Goal: Navigation & Orientation: Find specific page/section

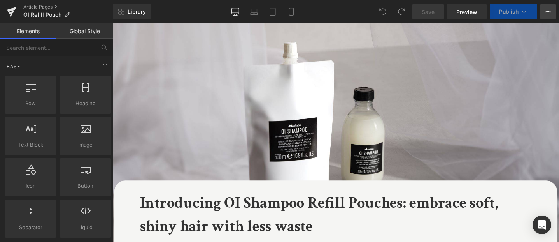
click at [551, 11] on icon at bounding box center [551, 12] width 2 height 2
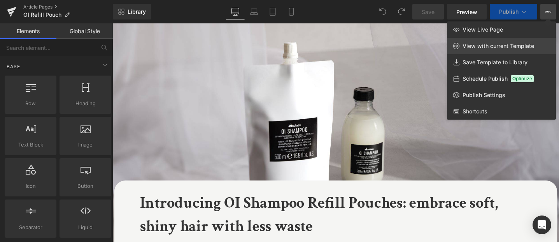
click at [483, 46] on span "View with current Template" at bounding box center [498, 45] width 72 height 7
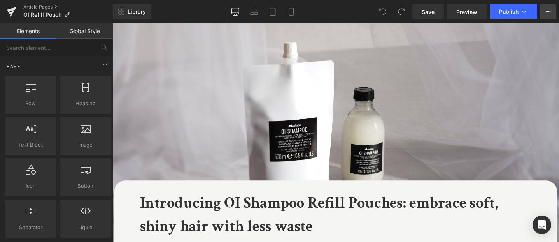
click at [551, 10] on icon at bounding box center [548, 12] width 6 height 6
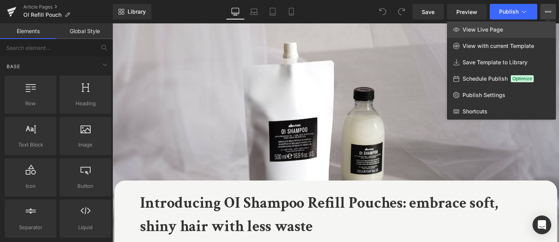
click at [499, 35] on link "View Live Page" at bounding box center [501, 29] width 109 height 16
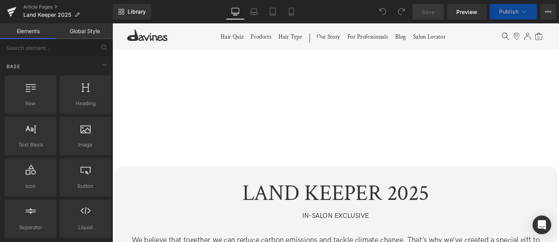
click at [525, 11] on icon at bounding box center [524, 12] width 8 height 8
click at [538, 10] on div "Save Preview Publish Scheduled View Live Page View with current Template Save T…" at bounding box center [484, 12] width 150 height 16
click at [546, 9] on icon at bounding box center [548, 12] width 6 height 6
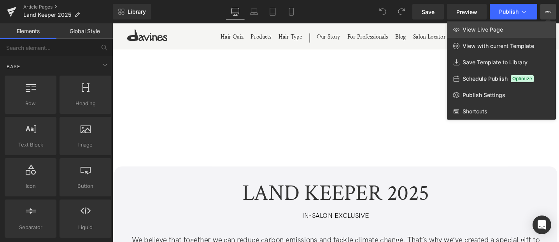
click at [461, 30] on link "View Live Page" at bounding box center [501, 29] width 109 height 16
